Goal: Task Accomplishment & Management: Complete application form

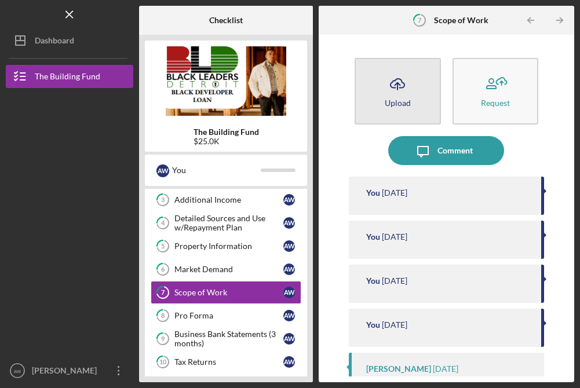
click at [399, 86] on icon "Icon/Upload" at bounding box center [397, 84] width 29 height 29
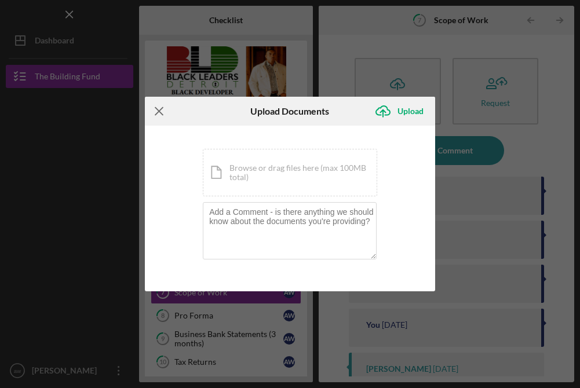
click at [160, 108] on icon "Icon/Menu Close" at bounding box center [159, 111] width 29 height 29
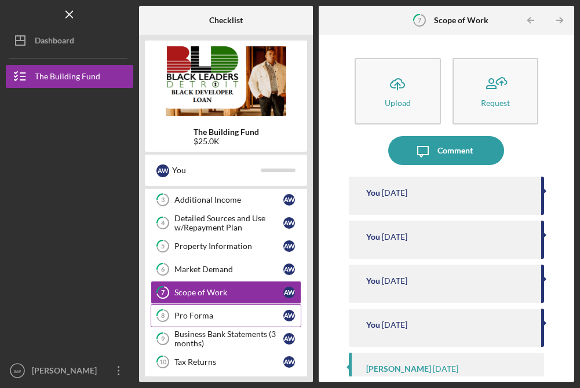
click at [225, 315] on div "Pro Forma" at bounding box center [228, 315] width 109 height 9
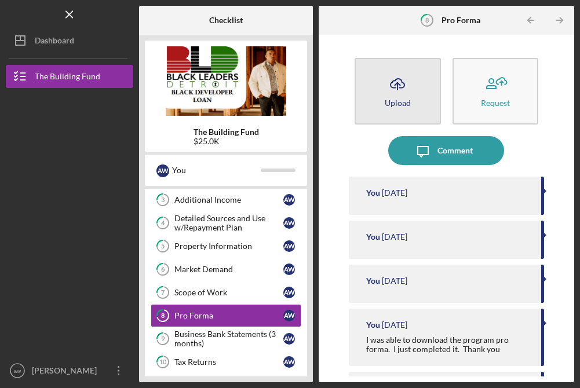
click at [402, 91] on icon "Icon/Upload" at bounding box center [397, 84] width 29 height 29
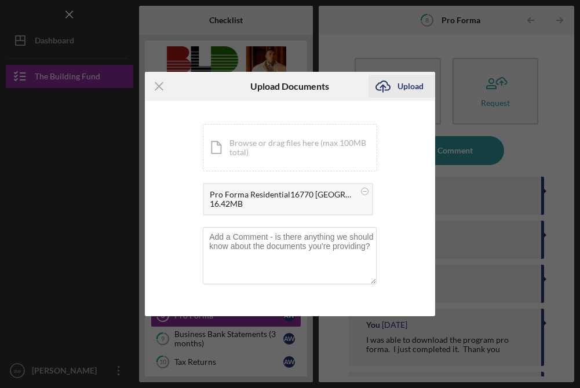
click at [408, 87] on div "Upload" at bounding box center [410, 86] width 26 height 23
click at [409, 87] on div "Upload" at bounding box center [410, 86] width 26 height 23
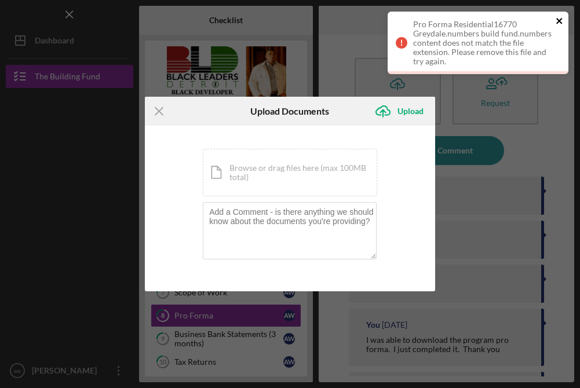
click at [558, 20] on icon "close" at bounding box center [559, 20] width 8 height 9
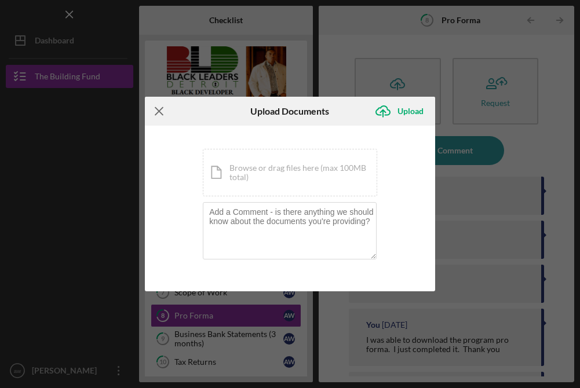
click at [158, 109] on line at bounding box center [159, 112] width 8 height 8
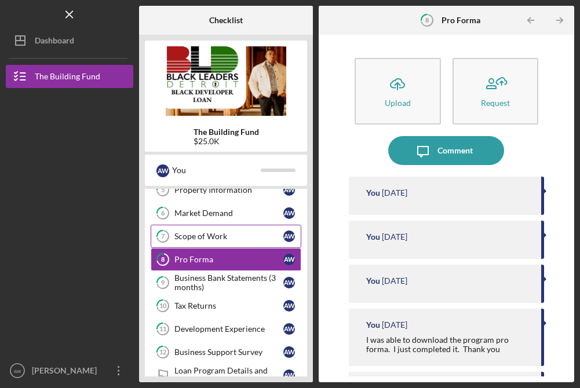
scroll to position [152, 0]
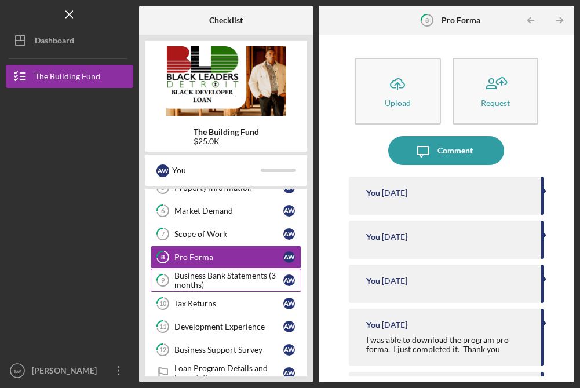
click at [221, 277] on div "Business Bank Statements (3 months)" at bounding box center [228, 280] width 109 height 19
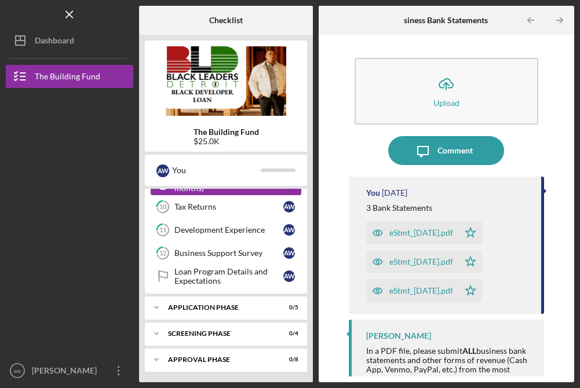
scroll to position [250, 0]
